Goal: Information Seeking & Learning: Learn about a topic

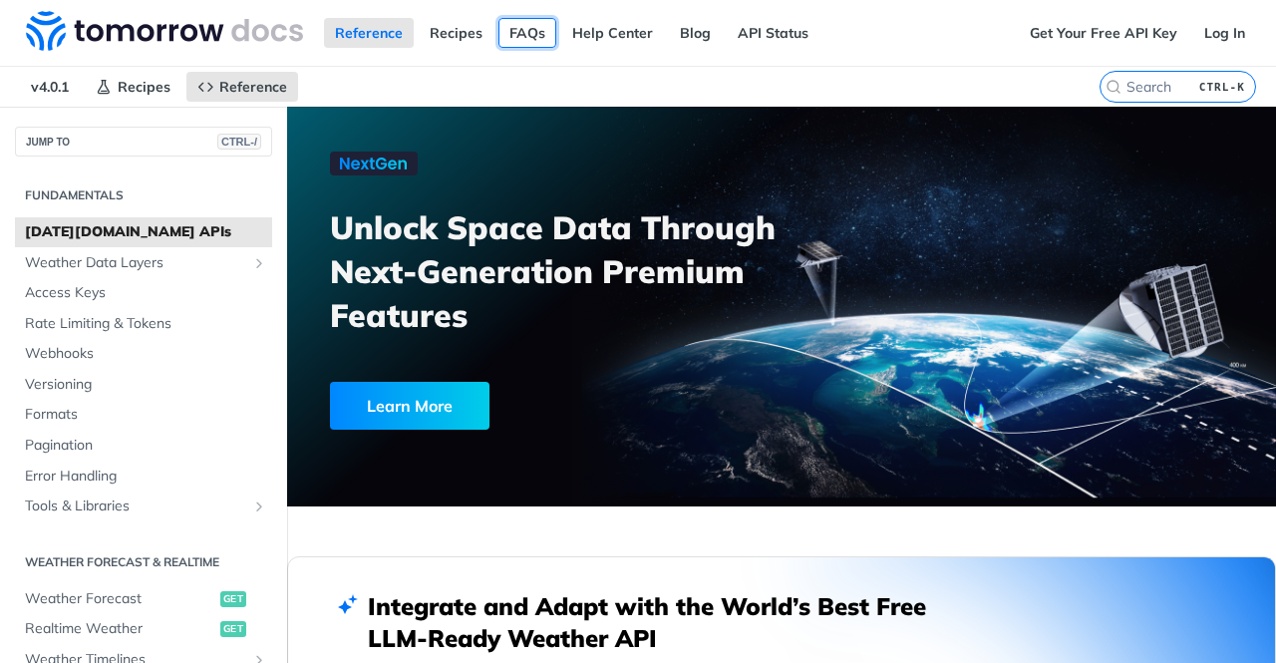
click at [524, 31] on link "FAQs" at bounding box center [528, 33] width 58 height 30
click at [175, 280] on link "Access Keys" at bounding box center [143, 293] width 257 height 30
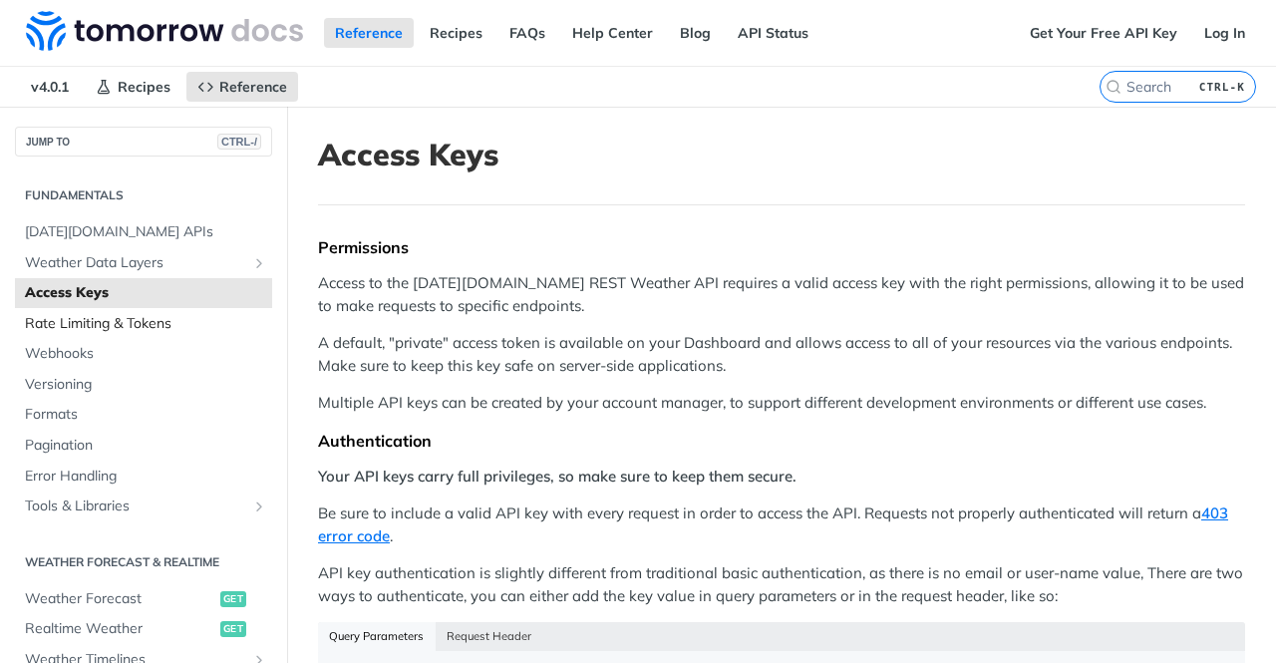
click at [96, 322] on span "Rate Limiting & Tokens" at bounding box center [146, 324] width 242 height 20
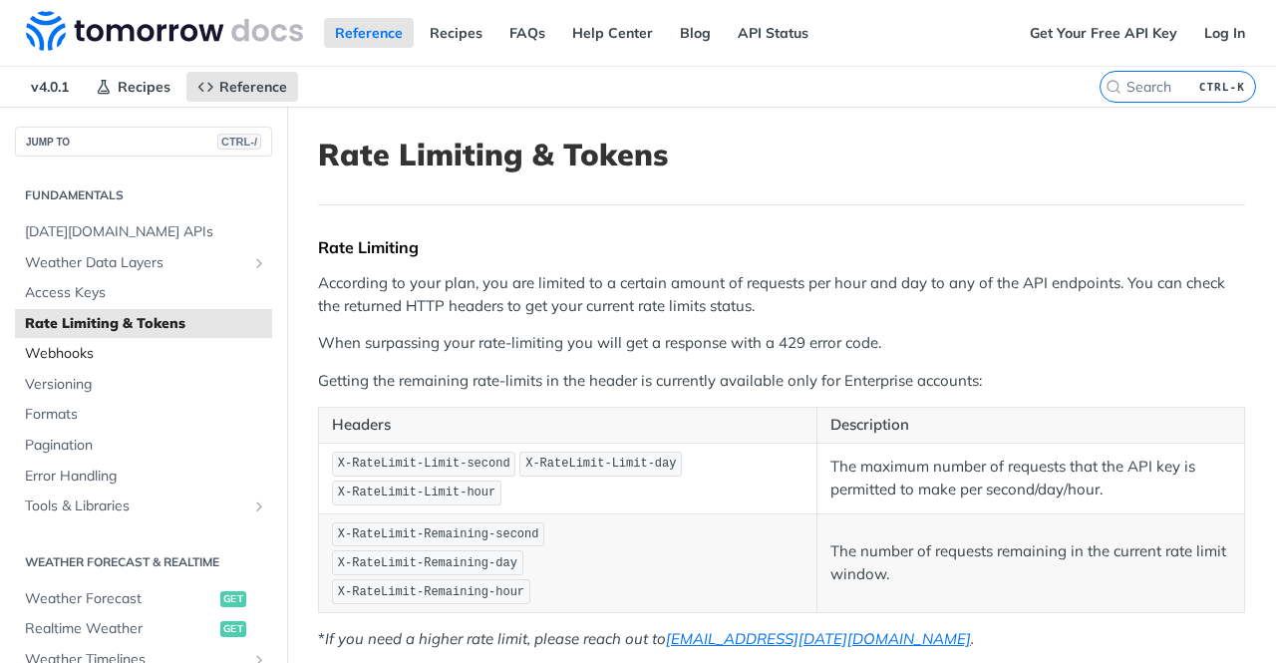
click at [89, 356] on span "Webhooks" at bounding box center [146, 354] width 242 height 20
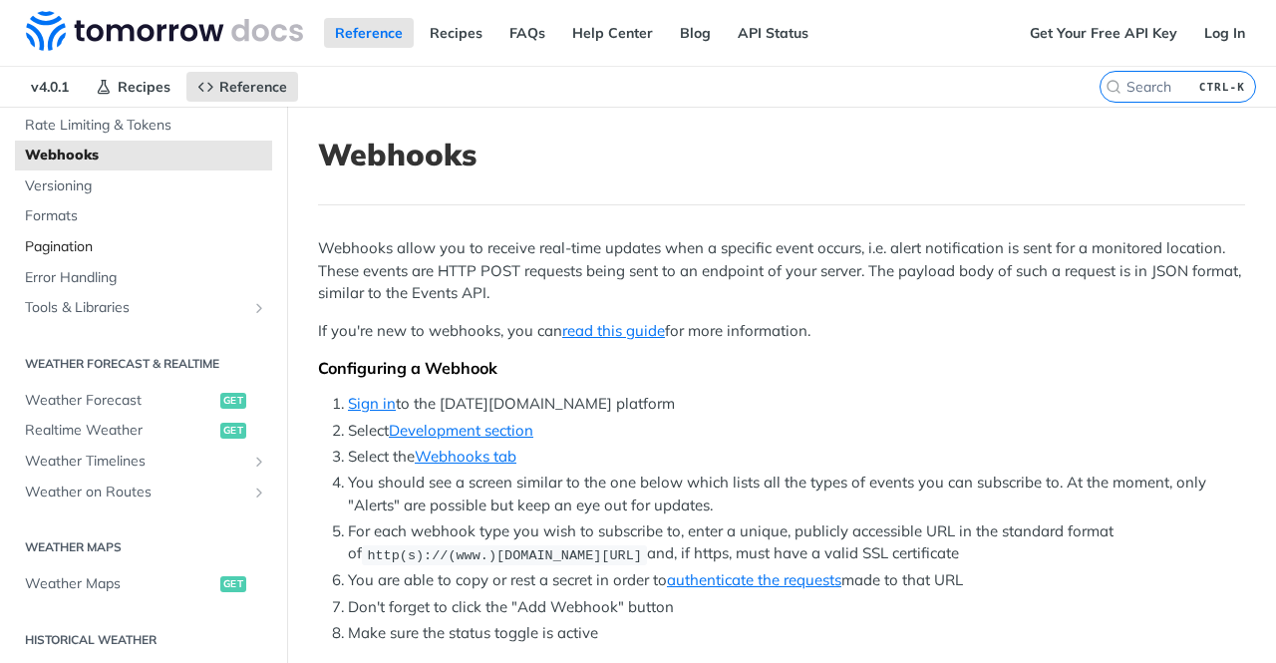
scroll to position [199, 0]
click at [126, 430] on span "Realtime Weather" at bounding box center [120, 430] width 190 height 20
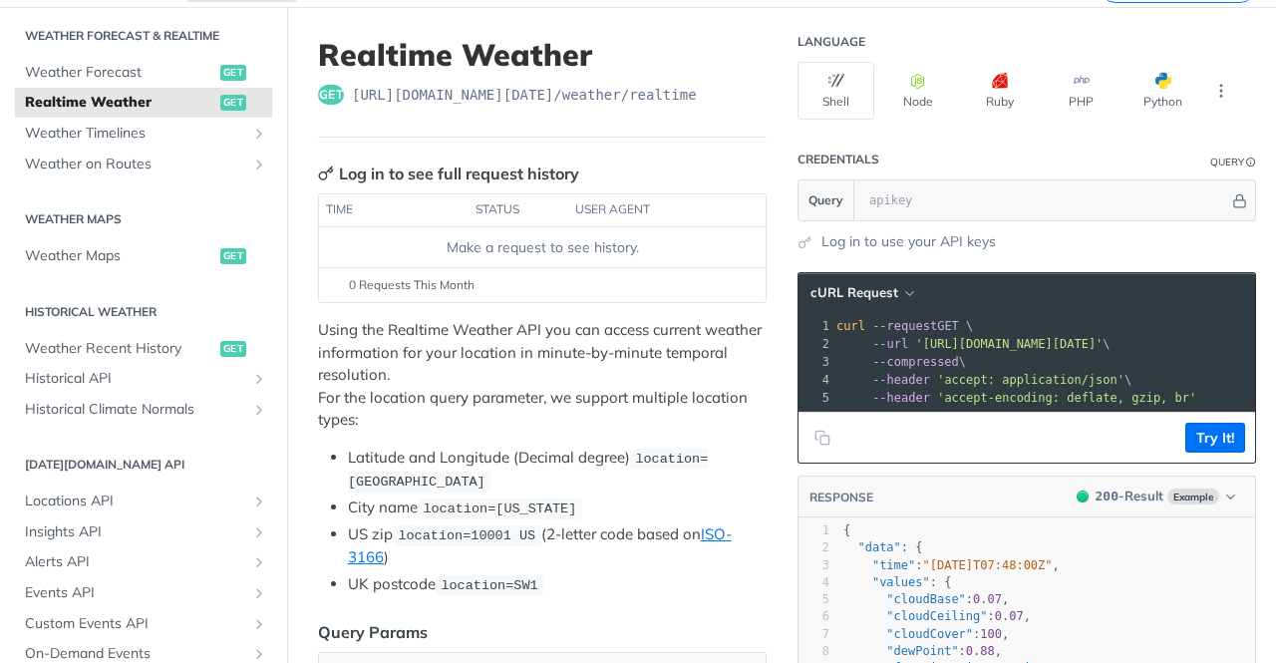
scroll to position [598, 0]
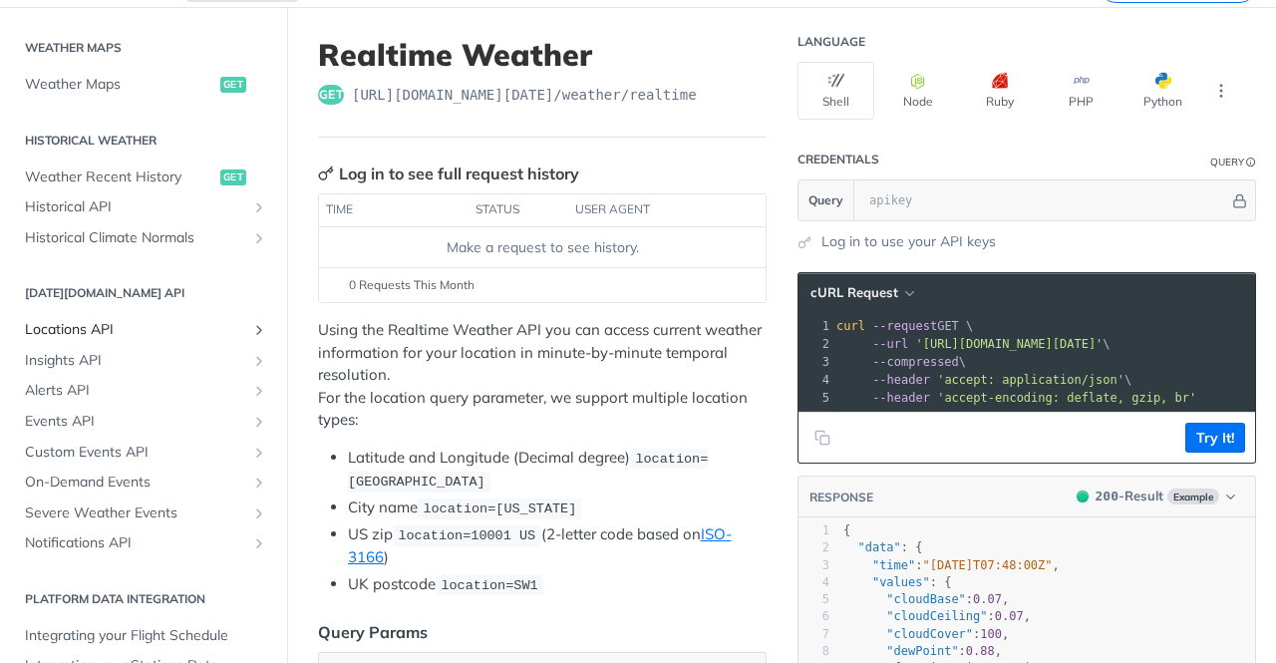
click at [194, 323] on span "Locations API" at bounding box center [135, 330] width 221 height 20
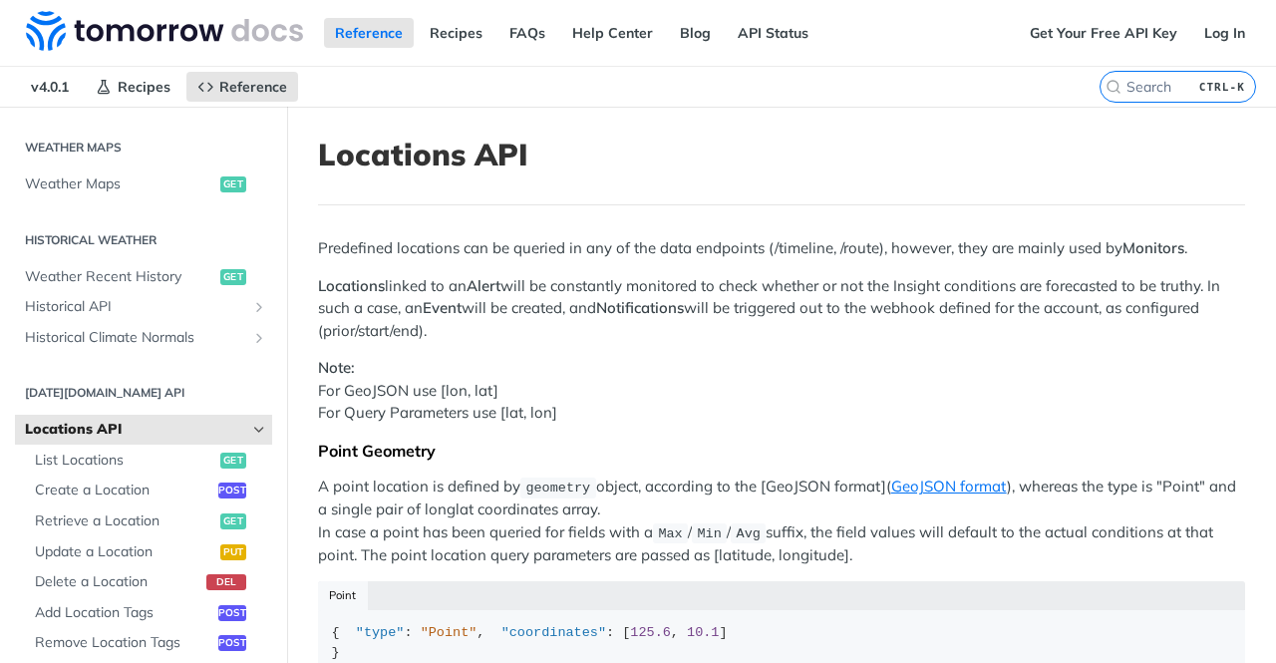
click at [752, 50] on div "Reference Recipes FAQs Help Center Blog API Status" at bounding box center [509, 33] width 1019 height 66
click at [769, 85] on nav "v4.0.1 Recipes Reference" at bounding box center [550, 87] width 1100 height 40
click at [814, 153] on h1 "Locations API" at bounding box center [781, 155] width 927 height 36
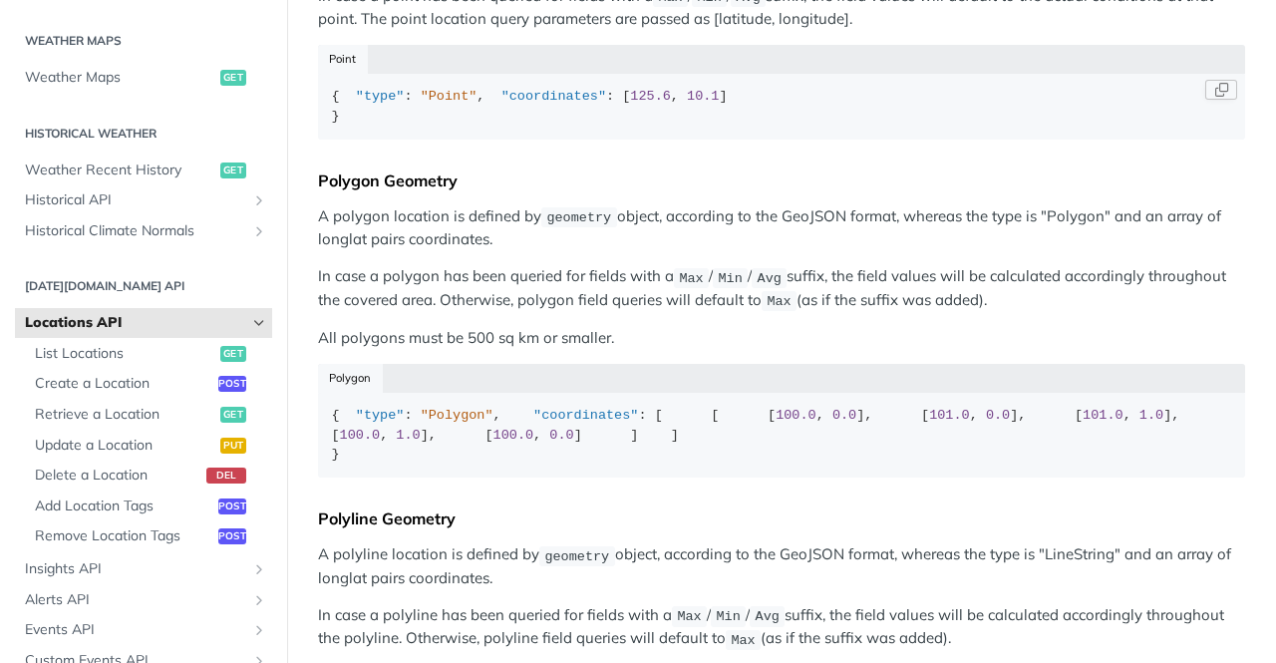
scroll to position [399, 0]
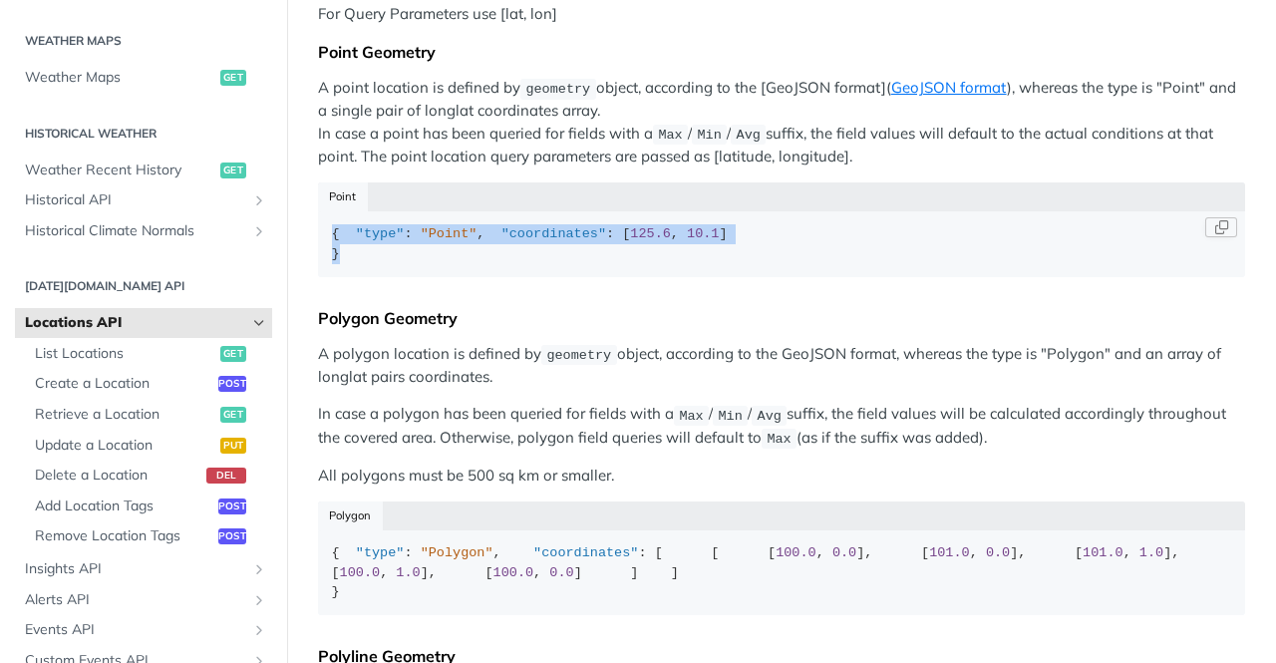
drag, startPoint x: 345, startPoint y: 283, endPoint x: 320, endPoint y: 226, distance: 62.1
click at [320, 226] on code "{ "type" : "Point" , "coordinates" : [ 125.6 , 10.1 ] }" at bounding box center [781, 244] width 927 height 66
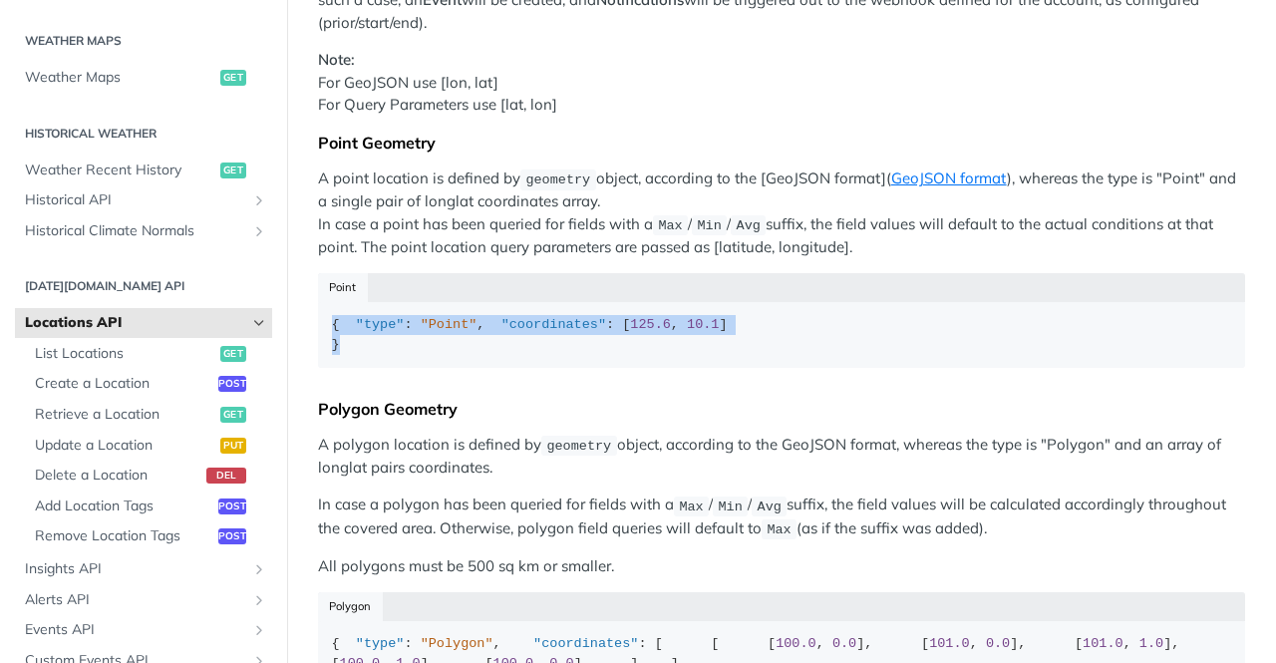
scroll to position [199, 0]
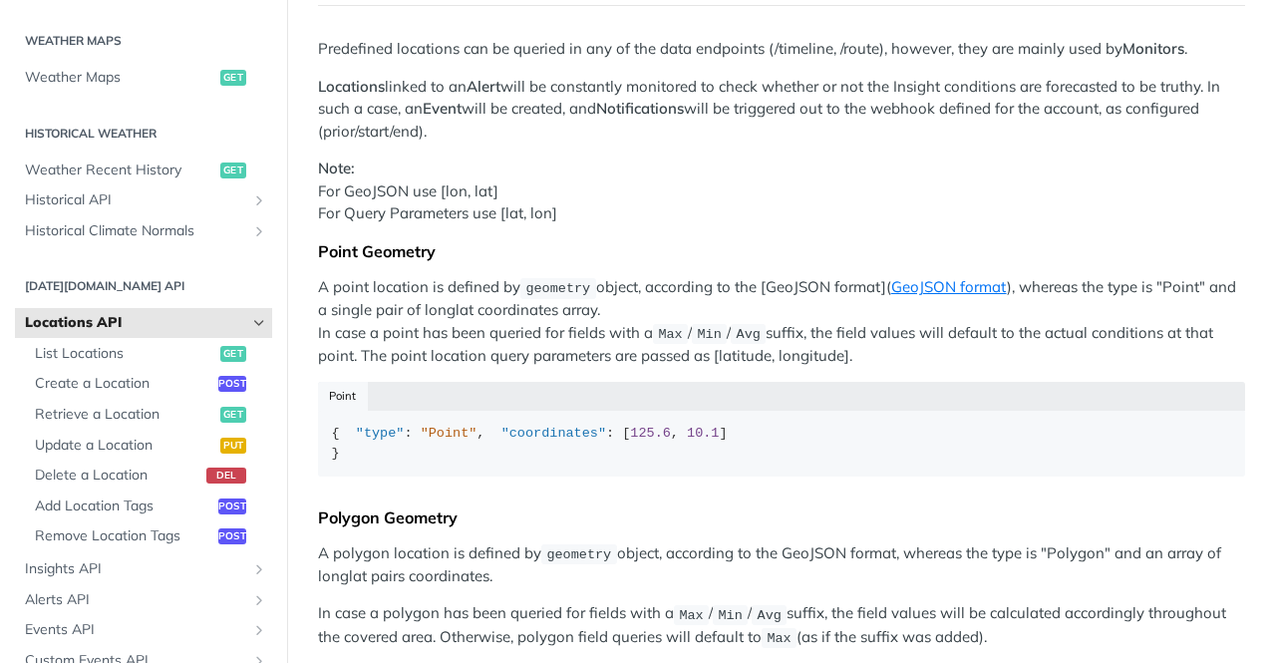
click at [932, 330] on p "A point location is defined by geometry object, according to the [GeoJSON forma…" at bounding box center [781, 322] width 927 height 92
drag, startPoint x: 879, startPoint y: 356, endPoint x: 322, endPoint y: 253, distance: 566.8
click at [322, 253] on div "Predefined locations can be queried in any of the data endpoints (/timeline, /r…" at bounding box center [781, 593] width 927 height 1111
click at [597, 247] on div "Point Geometry" at bounding box center [781, 251] width 927 height 20
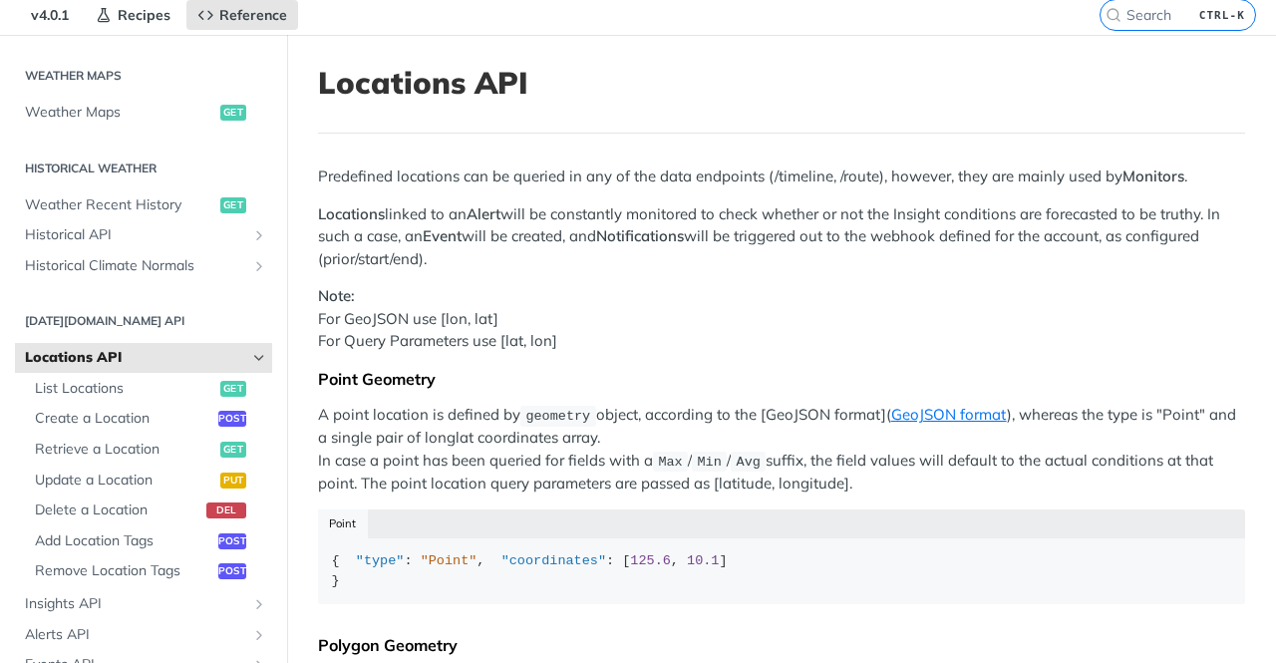
scroll to position [0, 0]
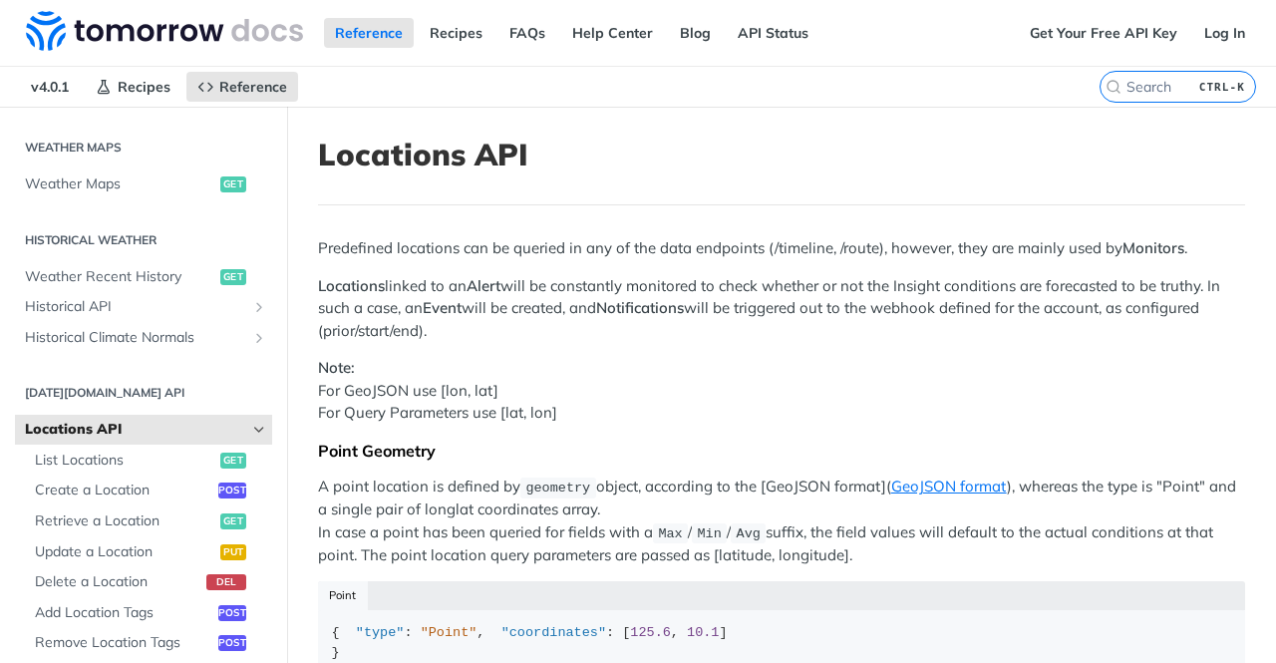
click at [570, 402] on p "Note: For GeoJSON use [lon, lat] For Query Parameters use [lat, lon]" at bounding box center [781, 391] width 927 height 68
click at [584, 419] on p "Note: For GeoJSON use [lon, lat] For Query Parameters use [lat, lon]" at bounding box center [781, 391] width 927 height 68
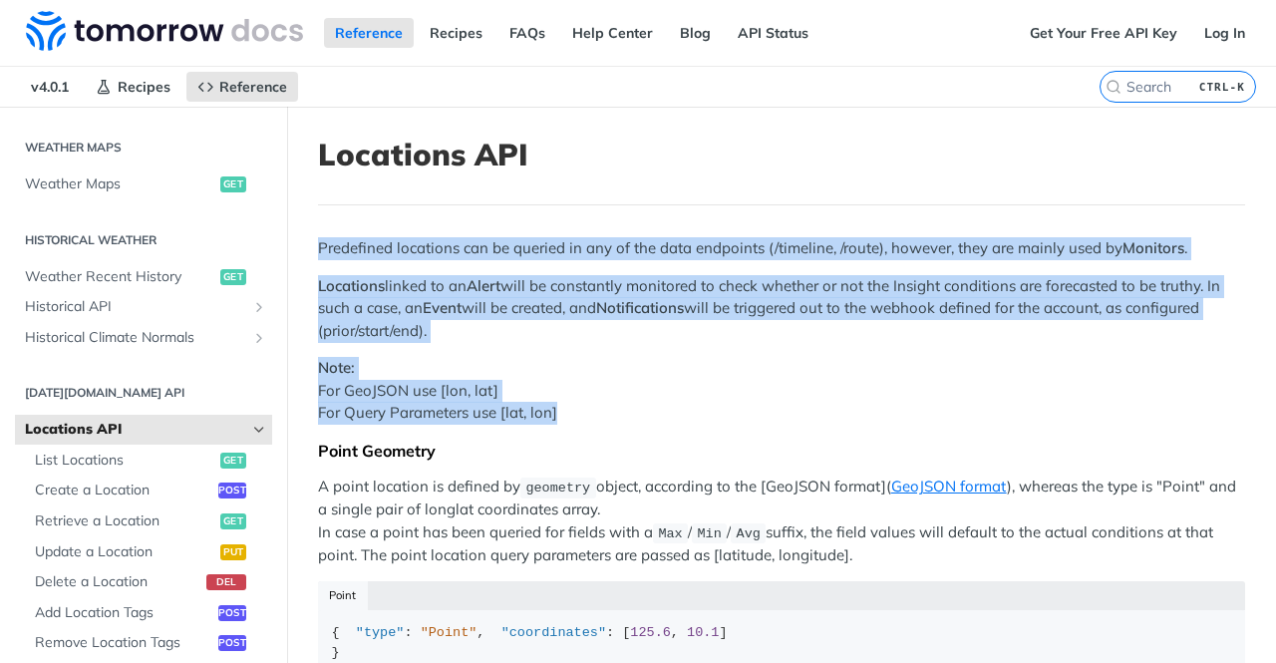
drag, startPoint x: 584, startPoint y: 412, endPoint x: 322, endPoint y: 246, distance: 310.1
drag, startPoint x: 572, startPoint y: 415, endPoint x: 319, endPoint y: 145, distance: 370.4
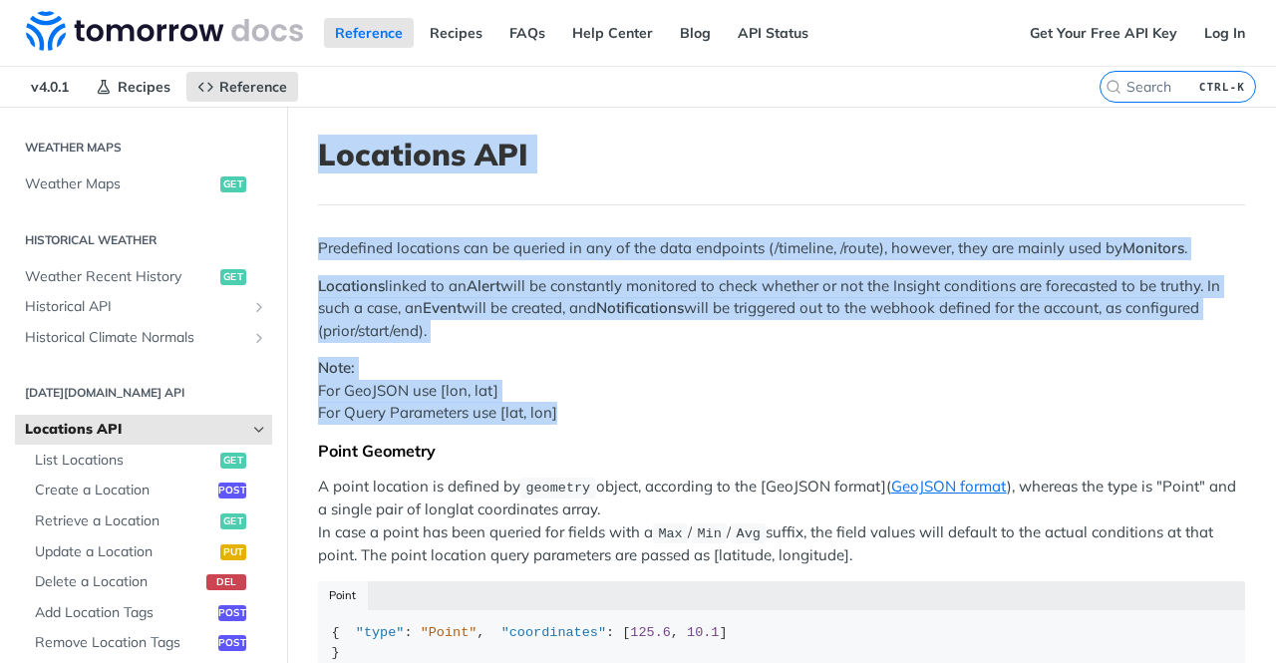
click at [402, 192] on header "Locations API" at bounding box center [781, 171] width 927 height 69
drag, startPoint x: 311, startPoint y: 147, endPoint x: 584, endPoint y: 429, distance: 392.8
click at [584, 387] on p "Note: For GeoJSON use [lon, lat] For Query Parameters use [lat, lon]" at bounding box center [781, 391] width 927 height 68
drag, startPoint x: 592, startPoint y: 412, endPoint x: 323, endPoint y: 145, distance: 379.3
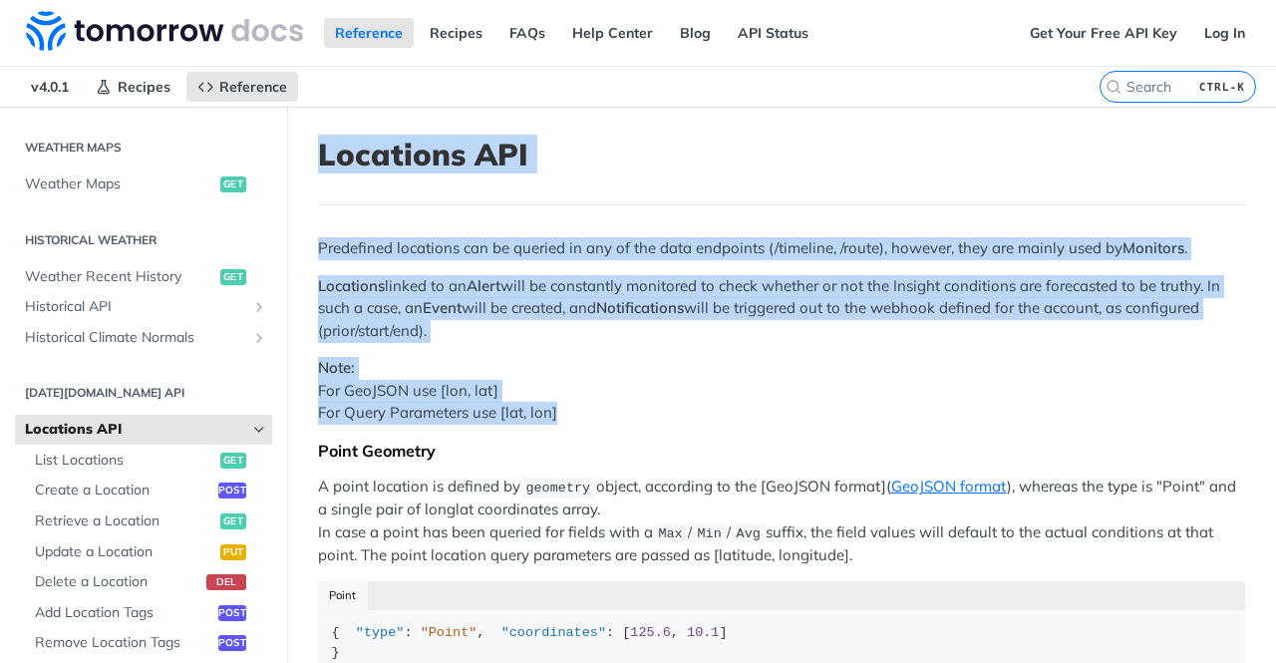
click at [399, 184] on header "Locations API" at bounding box center [781, 171] width 927 height 69
drag, startPoint x: 321, startPoint y: 156, endPoint x: 588, endPoint y: 427, distance: 380.7
click at [589, 404] on p "Note: For GeoJSON use [lon, lat] For Query Parameters use [lat, lon]" at bounding box center [781, 391] width 927 height 68
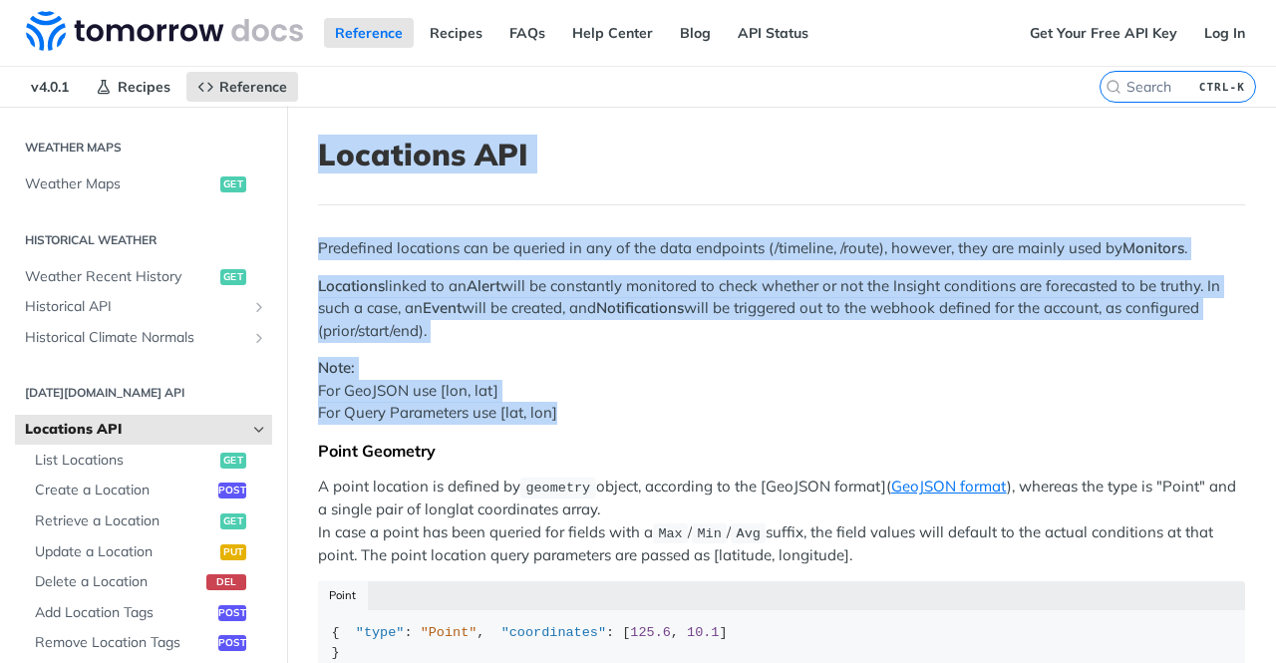
drag, startPoint x: 594, startPoint y: 420, endPoint x: 300, endPoint y: 139, distance: 406.9
click at [439, 200] on header "Locations API" at bounding box center [781, 171] width 927 height 69
drag, startPoint x: 321, startPoint y: 158, endPoint x: 598, endPoint y: 410, distance: 374.8
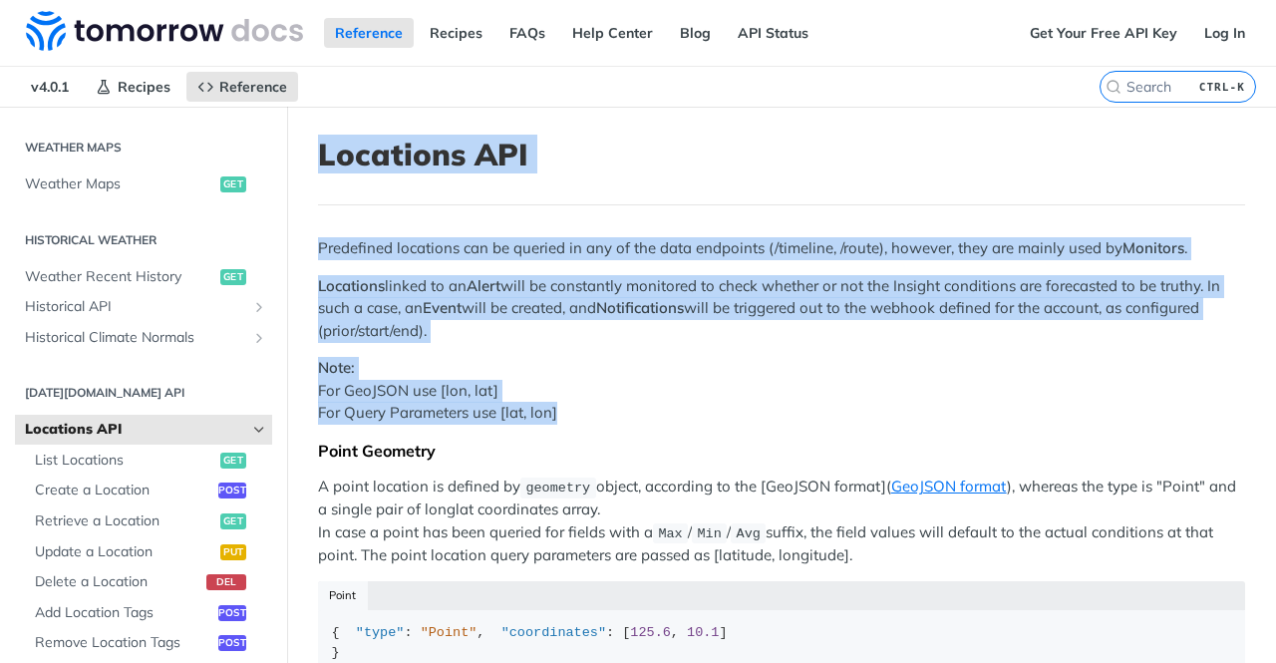
click at [594, 404] on p "Note: For GeoJSON use [lon, lat] For Query Parameters use [lat, lon]" at bounding box center [781, 391] width 927 height 68
drag, startPoint x: 580, startPoint y: 410, endPoint x: 325, endPoint y: 155, distance: 361.0
click at [471, 238] on p "Predefined locations can be queried in any of the data endpoints (/timeline, /r…" at bounding box center [781, 248] width 927 height 23
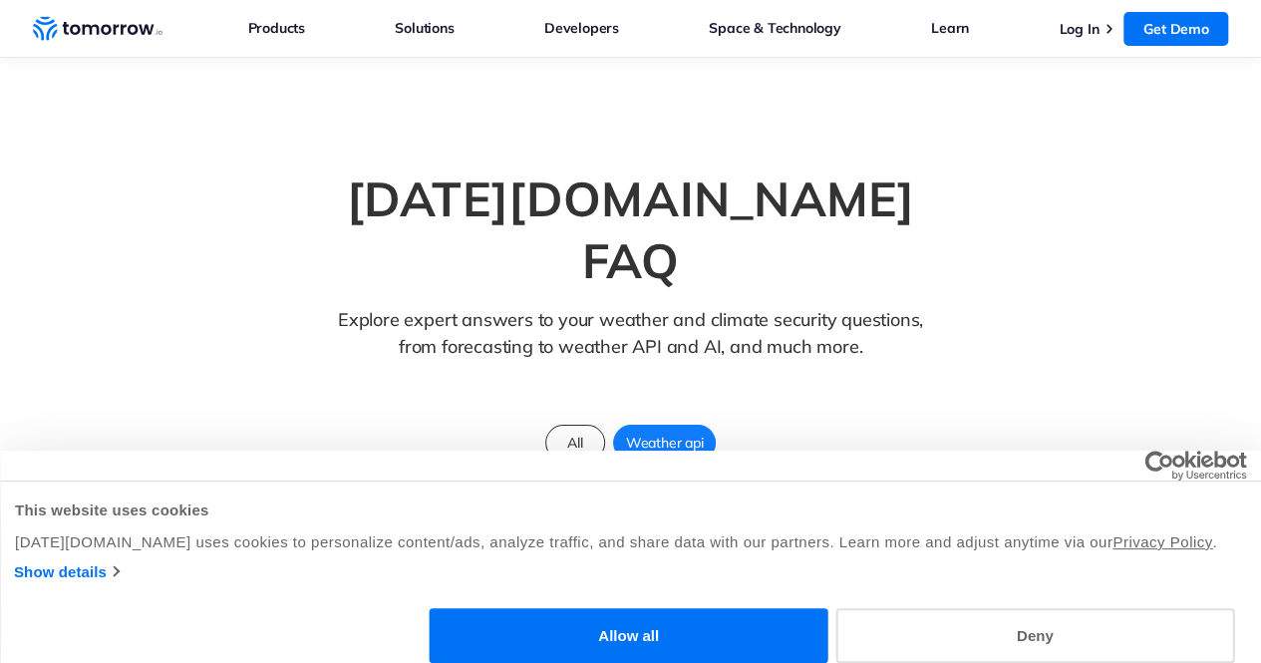
click at [640, 430] on span "Weather api" at bounding box center [665, 443] width 102 height 26
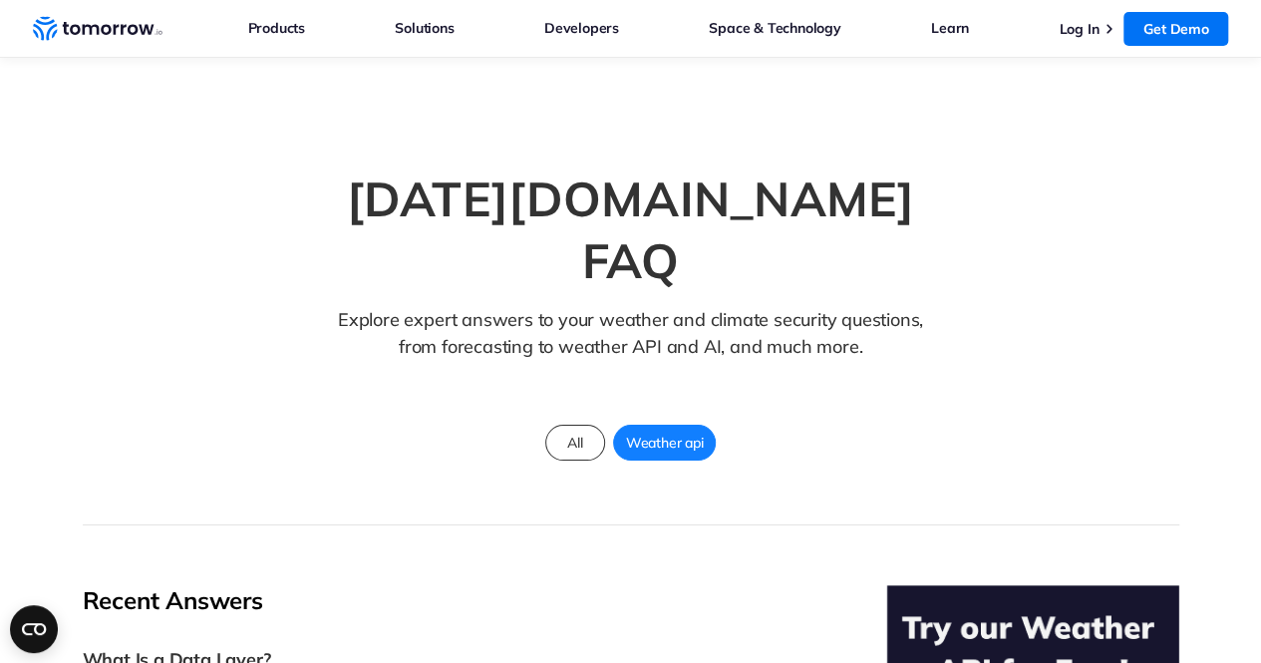
click at [690, 430] on span "Weather api" at bounding box center [665, 443] width 102 height 26
